Goal: Complete application form: Complete application form

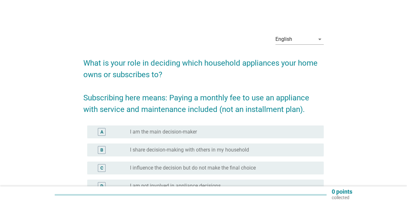
scroll to position [32, 0]
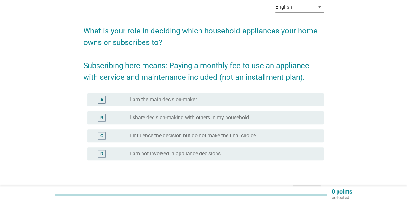
click at [226, 95] on div "A radio_button_unchecked I am the main decision-maker" at bounding box center [205, 99] width 237 height 13
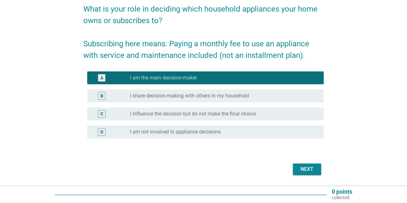
scroll to position [64, 0]
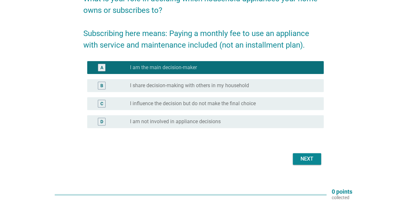
click at [307, 163] on div "Next" at bounding box center [307, 159] width 18 height 8
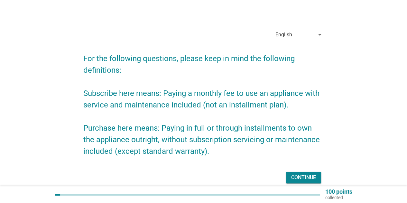
scroll to position [32, 0]
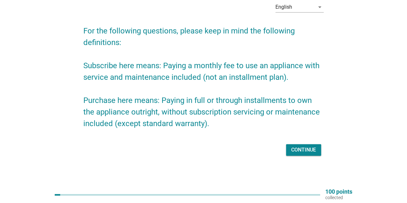
click at [299, 148] on div "Continue" at bounding box center [303, 150] width 25 height 8
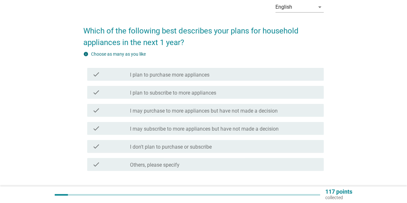
scroll to position [0, 0]
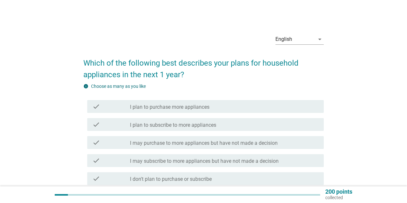
click at [190, 109] on label "I plan to purchase more appliances" at bounding box center [170, 107] width 80 height 6
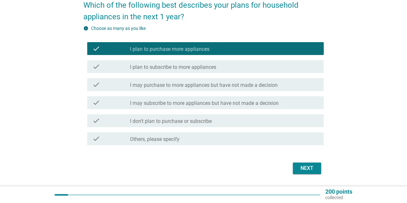
scroll to position [64, 0]
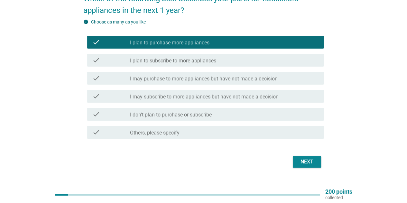
click at [307, 165] on div "Next" at bounding box center [307, 162] width 18 height 8
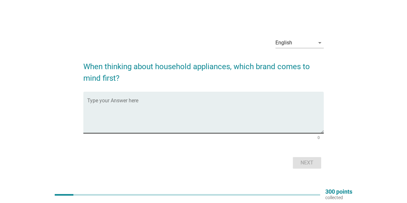
click at [227, 110] on textarea "Type your Answer here" at bounding box center [205, 117] width 237 height 34
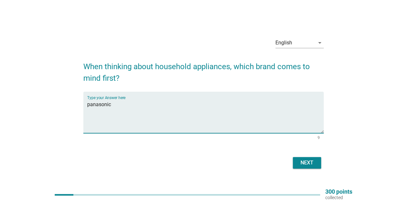
type textarea "panasonic"
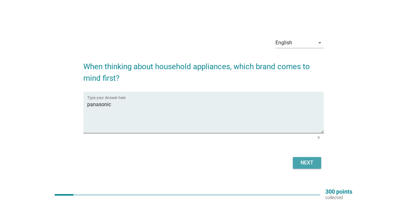
click at [305, 158] on button "Next" at bounding box center [307, 163] width 28 height 12
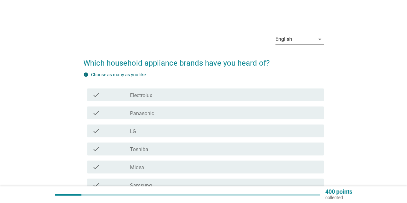
click at [175, 97] on div "check_box_outline_blank Electrolux" at bounding box center [224, 95] width 189 height 8
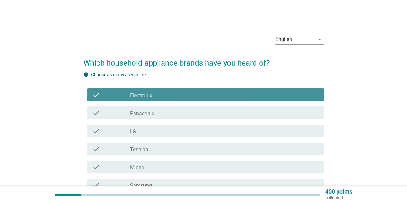
drag, startPoint x: 160, startPoint y: 120, endPoint x: 157, endPoint y: 127, distance: 7.4
click at [160, 120] on div "check check_box_outline_blank Panasonic" at bounding box center [203, 113] width 241 height 18
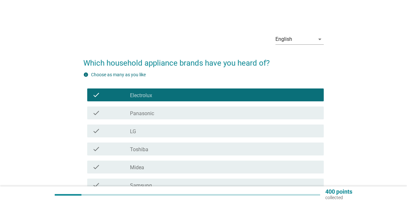
drag, startPoint x: 156, startPoint y: 132, endPoint x: 155, endPoint y: 141, distance: 9.0
click at [156, 132] on div "check_box_outline_blank LG" at bounding box center [224, 131] width 189 height 8
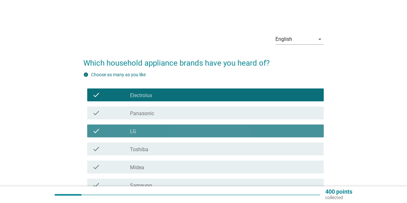
click at [156, 151] on div "check_box_outline_blank Toshiba" at bounding box center [224, 149] width 189 height 8
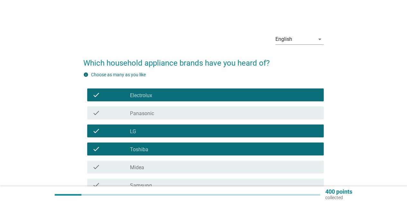
click at [151, 168] on div "check_box_outline_blank Midea" at bounding box center [224, 167] width 189 height 8
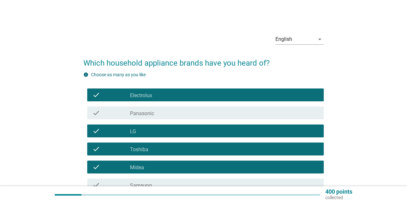
click at [164, 110] on div "check_box_outline_blank Panasonic" at bounding box center [224, 113] width 189 height 8
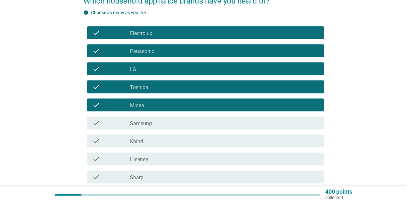
scroll to position [64, 0]
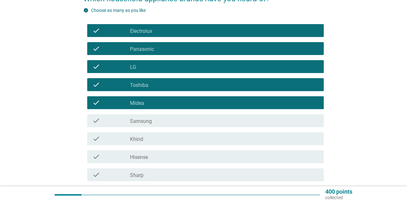
click at [163, 122] on div "check_box_outline_blank Samsung" at bounding box center [224, 121] width 189 height 8
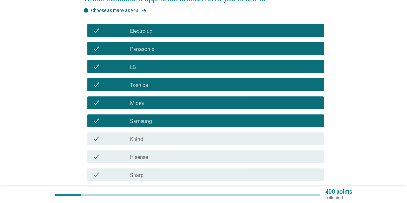
click at [160, 140] on div "check_box_outline_blank Khind" at bounding box center [224, 139] width 189 height 8
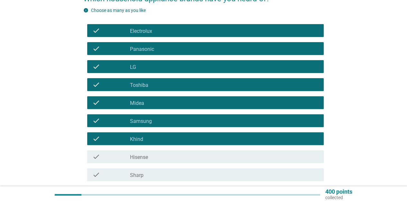
drag, startPoint x: 164, startPoint y: 156, endPoint x: 165, endPoint y: 168, distance: 12.9
click at [164, 156] on div "check_box_outline_blank Hisense" at bounding box center [224, 157] width 189 height 8
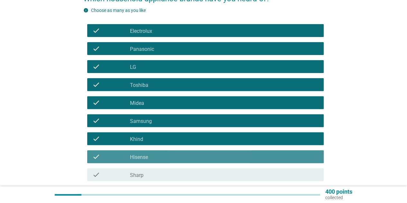
click at [166, 172] on div "check_box_outline_blank Sharp" at bounding box center [224, 175] width 189 height 8
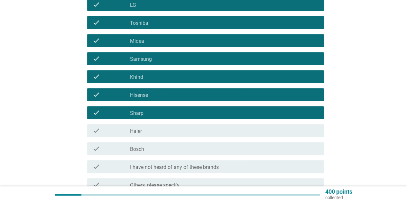
scroll to position [161, 0]
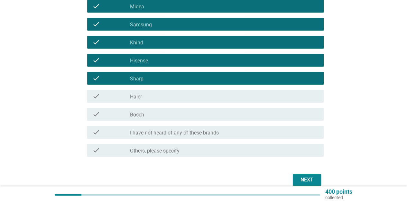
click at [247, 100] on div "check check_box_outline_blank Haier" at bounding box center [205, 96] width 237 height 13
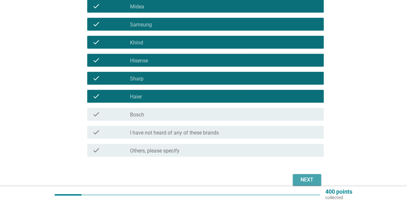
click at [305, 179] on div "Next" at bounding box center [307, 180] width 18 height 8
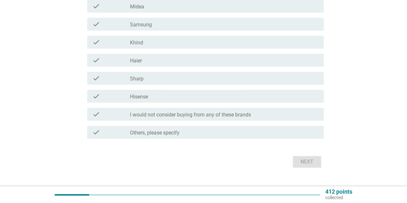
scroll to position [0, 0]
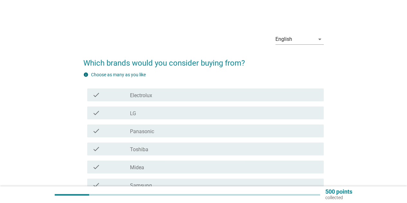
click at [225, 130] on div "check_box_outline_blank Panasonic" at bounding box center [224, 131] width 189 height 8
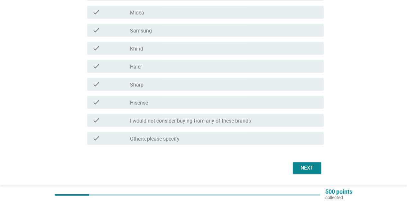
scroll to position [173, 0]
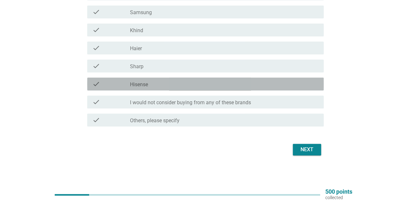
click at [290, 83] on div "check_box_outline_blank Hisense" at bounding box center [224, 84] width 189 height 8
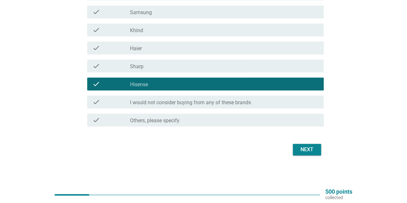
click at [313, 155] on div "Next" at bounding box center [203, 149] width 241 height 15
click at [306, 148] on div "Next" at bounding box center [307, 150] width 18 height 8
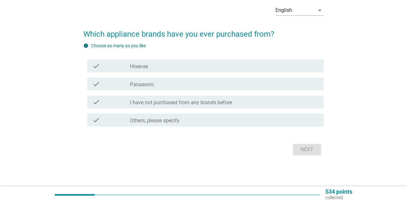
scroll to position [0, 0]
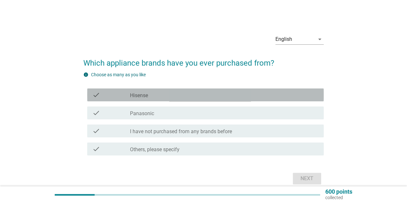
click at [237, 94] on div "check_box Hisense" at bounding box center [224, 95] width 189 height 8
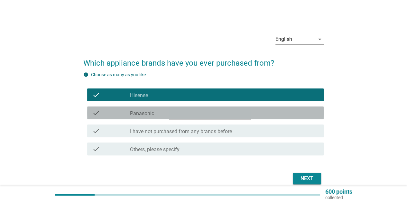
click at [243, 109] on div "check_box Panasonic" at bounding box center [224, 113] width 189 height 8
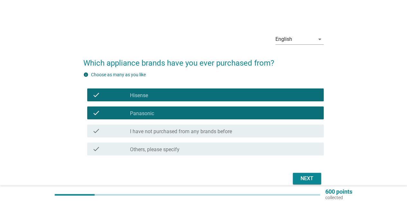
click at [273, 83] on div "info Choose as many as you like check check_box Hisense check check_box Panason…" at bounding box center [203, 114] width 241 height 87
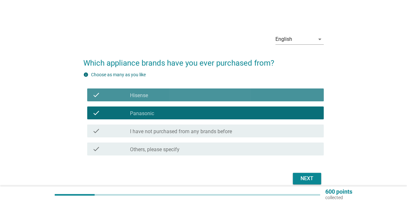
click at [274, 101] on div "check check_box Hisense" at bounding box center [205, 95] width 237 height 13
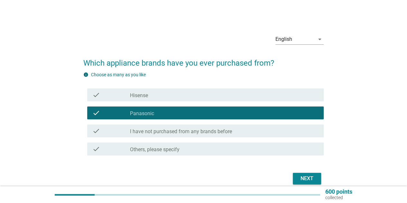
click at [305, 182] on div "Next" at bounding box center [307, 179] width 18 height 8
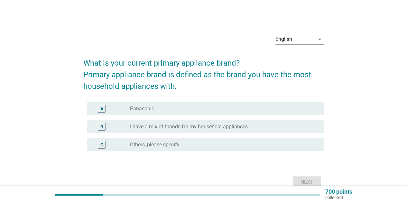
click at [261, 109] on div "radio_button_unchecked Panasonic" at bounding box center [222, 109] width 184 height 6
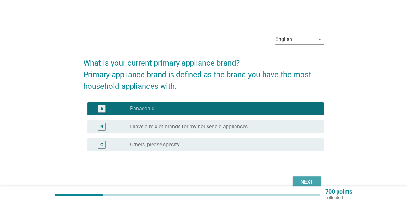
click at [309, 181] on div "Next" at bounding box center [307, 182] width 18 height 8
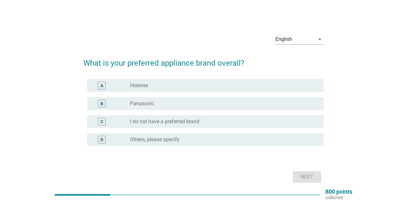
click at [260, 97] on div "B radio_button_unchecked Panasonic" at bounding box center [205, 103] width 237 height 13
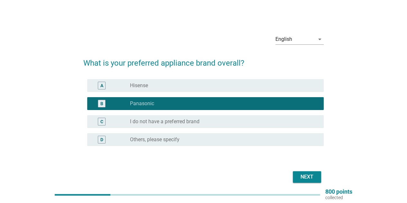
click at [312, 168] on form "What is your preferred appliance brand overall? A radio_button_unchecked Hisens…" at bounding box center [203, 118] width 241 height 134
click at [312, 179] on div "Next" at bounding box center [307, 177] width 18 height 8
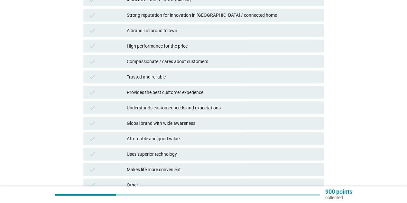
scroll to position [218, 0]
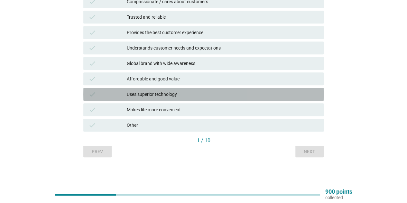
click at [296, 95] on div "Uses superior technology" at bounding box center [223, 94] width 192 height 8
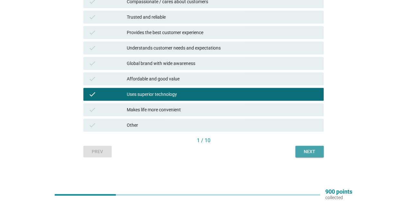
click at [314, 152] on div "Next" at bounding box center [310, 151] width 18 height 7
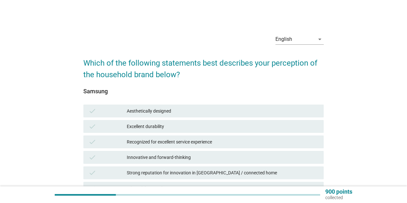
click at [278, 121] on div "check Excellent durability" at bounding box center [203, 126] width 241 height 13
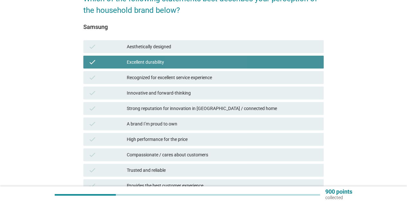
click at [275, 66] on div "check Excellent durability" at bounding box center [203, 62] width 241 height 13
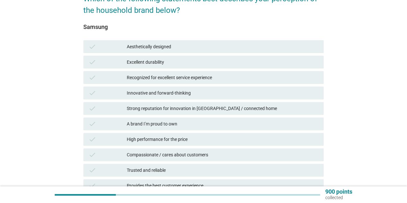
scroll to position [129, 0]
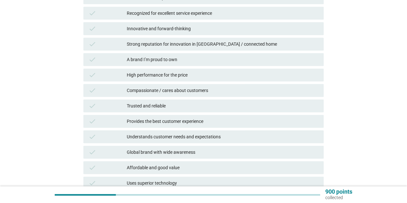
click at [228, 156] on div "Global brand with wide awareness" at bounding box center [223, 152] width 192 height 8
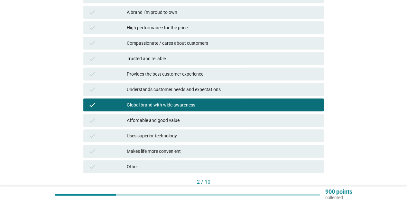
scroll to position [218, 0]
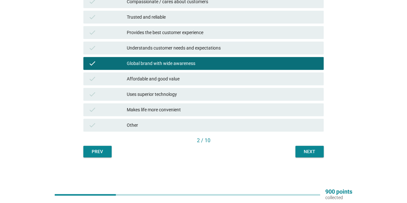
click at [306, 155] on div "Next" at bounding box center [310, 151] width 18 height 7
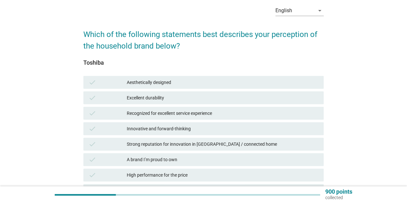
scroll to position [97, 0]
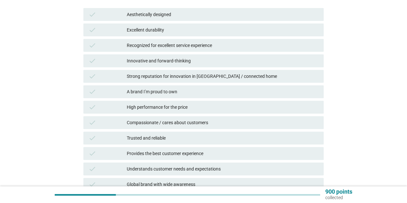
click at [255, 53] on div "check Innovative and forward-thinking" at bounding box center [203, 60] width 243 height 15
click at [288, 76] on div "Strong reputation for innovation in [GEOGRAPHIC_DATA] / connected home" at bounding box center [223, 76] width 192 height 8
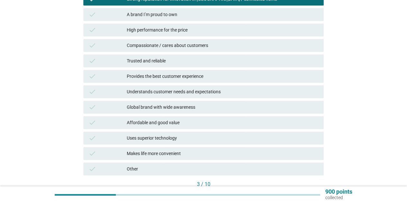
scroll to position [218, 0]
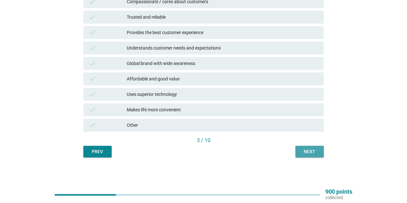
click at [302, 146] on button "Next" at bounding box center [310, 152] width 28 height 12
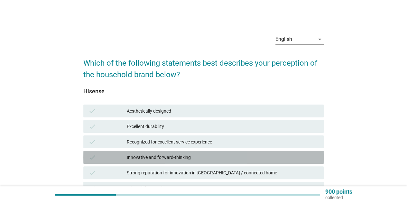
click at [270, 154] on div "Innovative and forward-thinking" at bounding box center [223, 158] width 192 height 8
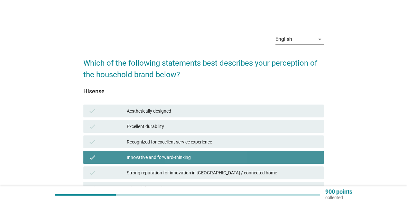
click at [270, 154] on div "Innovative and forward-thinking" at bounding box center [223, 158] width 192 height 8
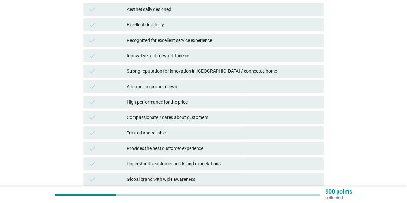
scroll to position [161, 0]
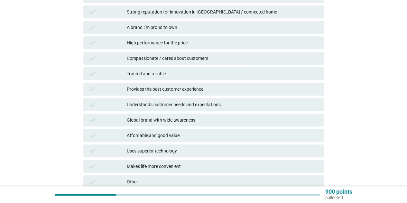
click at [262, 136] on div "Affordable and good value" at bounding box center [223, 136] width 192 height 8
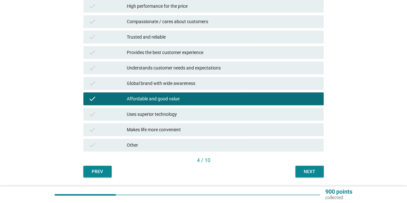
scroll to position [218, 0]
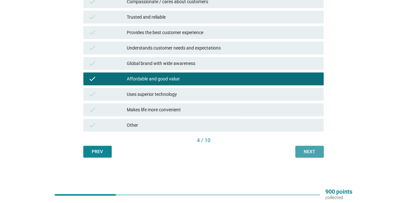
click at [316, 153] on div "Next" at bounding box center [310, 151] width 18 height 7
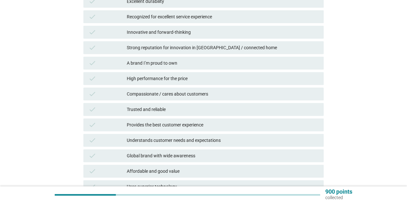
scroll to position [129, 0]
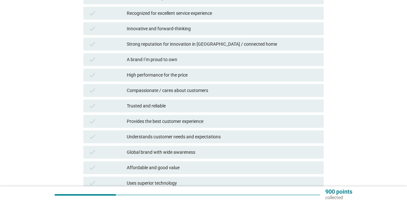
click at [268, 162] on div "check Affordable and good value" at bounding box center [203, 167] width 241 height 13
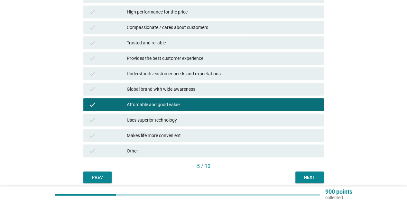
scroll to position [218, 0]
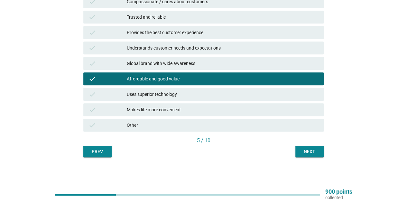
click at [298, 151] on button "Next" at bounding box center [310, 152] width 28 height 12
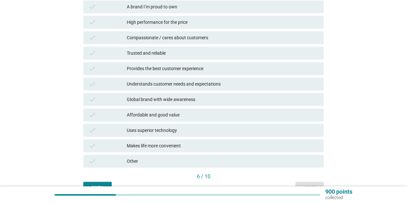
scroll to position [193, 0]
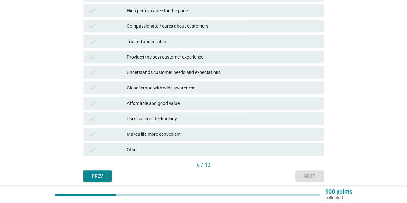
click at [268, 122] on div "Uses superior technology" at bounding box center [223, 119] width 192 height 8
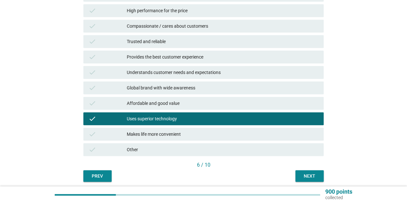
click at [274, 136] on div "Makes life more convenient" at bounding box center [223, 134] width 192 height 8
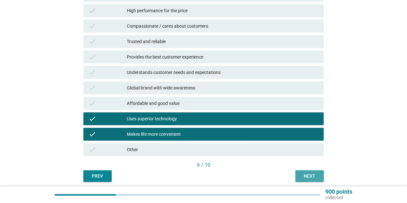
click at [310, 173] on div "Next" at bounding box center [310, 176] width 18 height 7
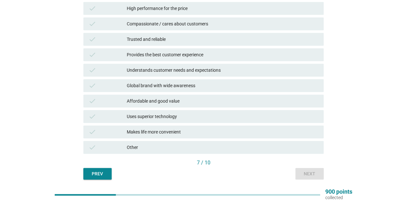
scroll to position [185, 0]
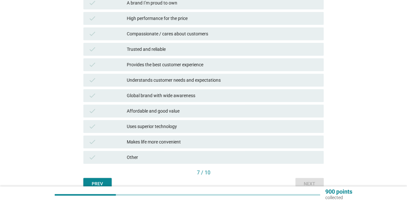
click at [262, 50] on div "Trusted and reliable" at bounding box center [223, 49] width 192 height 8
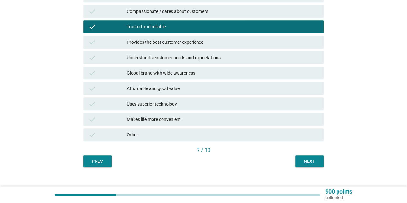
scroll to position [218, 0]
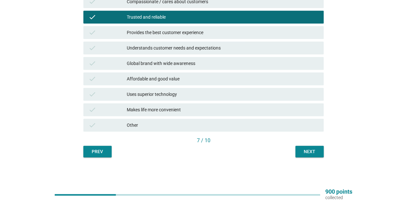
click at [318, 157] on button "Next" at bounding box center [310, 152] width 28 height 12
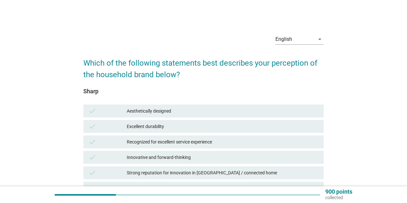
click at [256, 129] on div "Excellent durability" at bounding box center [223, 127] width 192 height 8
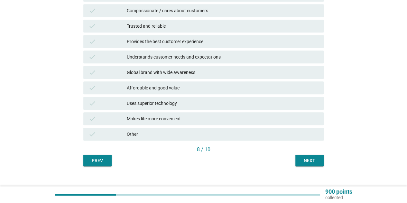
scroll to position [218, 0]
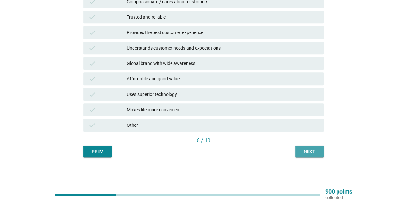
click at [306, 149] on div "Next" at bounding box center [310, 151] width 18 height 7
click at [299, 80] on div "Affordable and good value" at bounding box center [223, 79] width 192 height 8
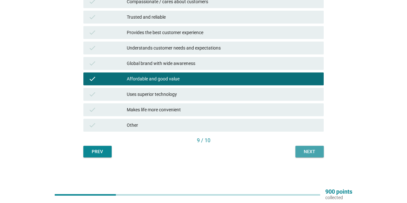
click at [310, 157] on button "Next" at bounding box center [310, 152] width 28 height 12
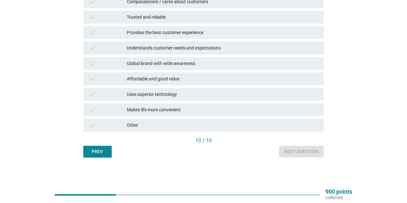
click at [288, 82] on div "Affordable and good value" at bounding box center [223, 79] width 192 height 8
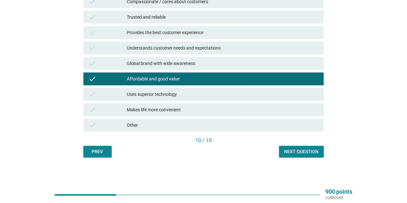
click at [306, 153] on div "Next question" at bounding box center [301, 151] width 34 height 7
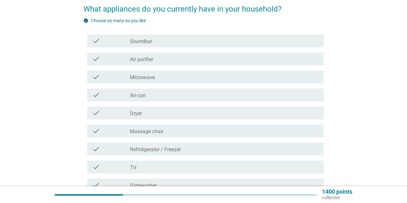
scroll to position [0, 0]
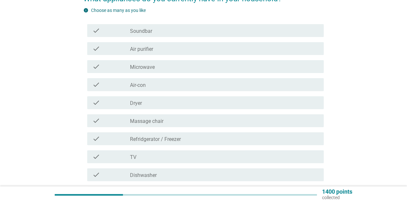
click at [184, 89] on div "check check_box_outline_blank Air-con" at bounding box center [205, 84] width 237 height 13
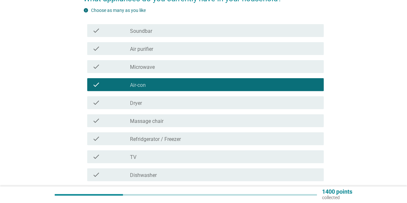
click at [185, 104] on div "check_box_outline_blank Dryer" at bounding box center [224, 103] width 189 height 8
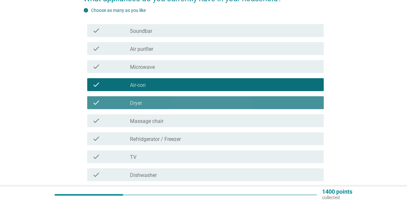
click at [187, 102] on div "check_box_outline_blank Dryer" at bounding box center [224, 103] width 189 height 8
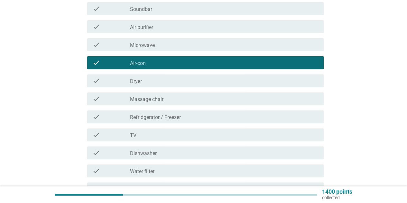
scroll to position [97, 0]
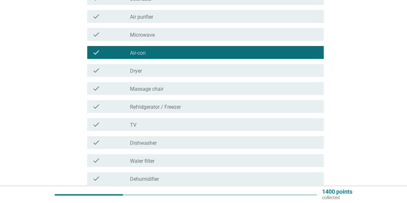
click at [188, 110] on div "check check_box_outline_blank Refridgerator / Freezer" at bounding box center [205, 106] width 237 height 13
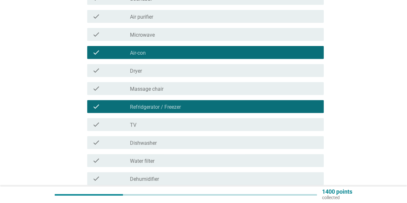
click at [187, 128] on div "check_box_outline_blank TV" at bounding box center [224, 125] width 189 height 8
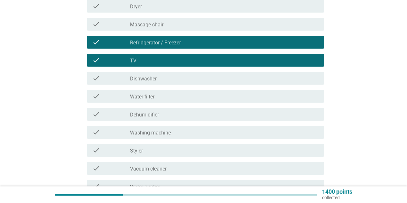
click at [199, 94] on div "check_box_outline_blank Water filter" at bounding box center [224, 96] width 189 height 8
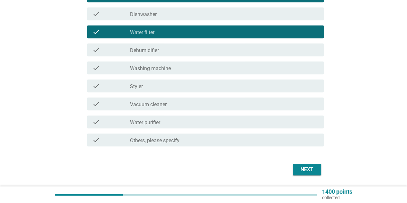
click at [251, 68] on div "check_box_outline_blank Washing machine" at bounding box center [224, 68] width 189 height 8
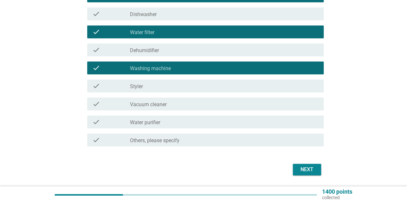
click at [290, 109] on div "check check_box_outline_blank Vacuum cleaner" at bounding box center [205, 104] width 237 height 13
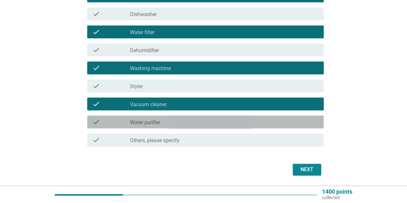
click at [276, 119] on div "check_box_outline_blank Water purifier" at bounding box center [224, 122] width 189 height 8
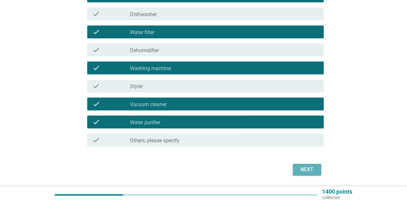
click at [301, 168] on div "Next" at bounding box center [307, 170] width 18 height 8
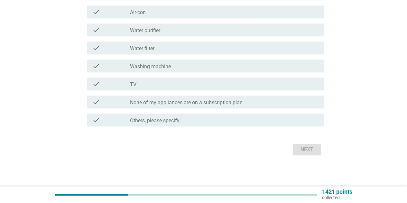
scroll to position [0, 0]
